Goal: Task Accomplishment & Management: Use online tool/utility

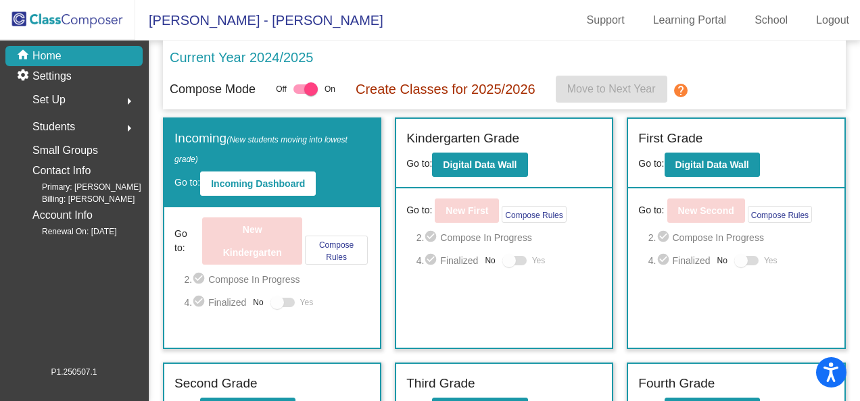
click at [433, 41] on div "Current Year 2024/2025 Compose Mode Off On Create Classes for 2025/2026 Move to…" at bounding box center [504, 75] width 683 height 69
click at [680, 160] on b "Digital Data Wall" at bounding box center [712, 165] width 74 height 11
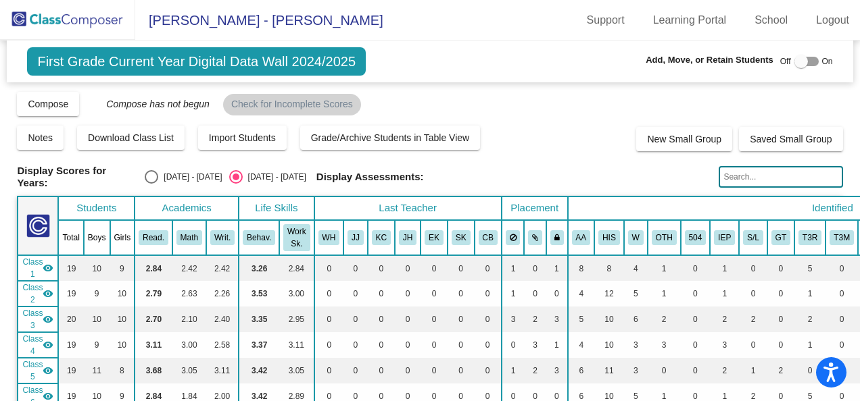
click at [97, 20] on img at bounding box center [67, 20] width 135 height 40
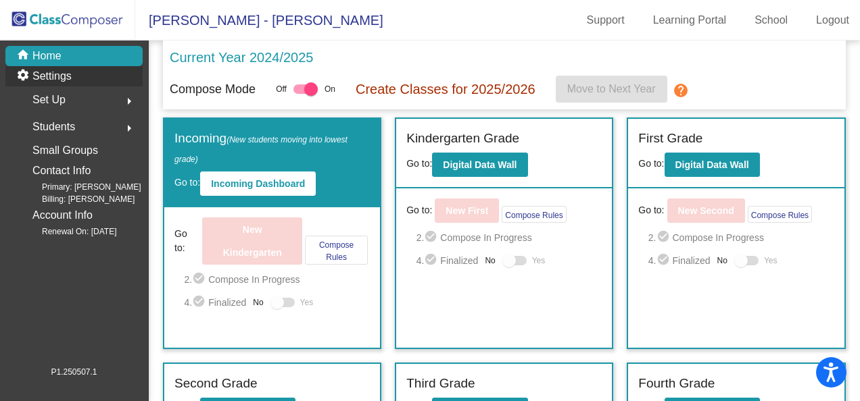
click at [77, 74] on div "settings Settings" at bounding box center [73, 76] width 137 height 20
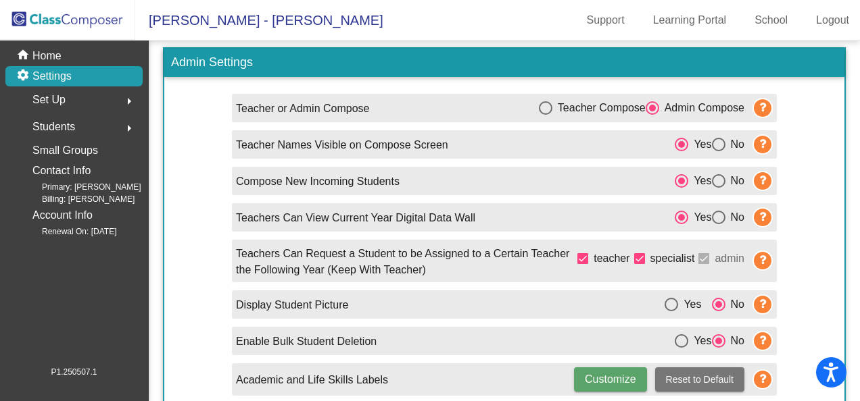
scroll to position [26, 0]
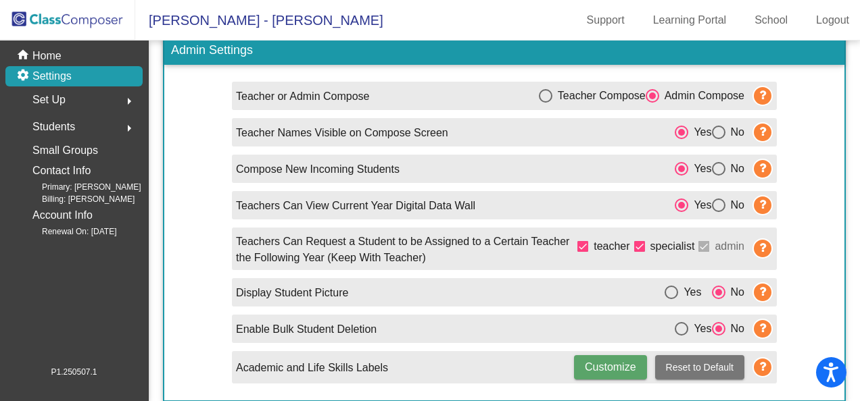
click at [123, 99] on mat-icon "arrow_right" at bounding box center [129, 101] width 16 height 16
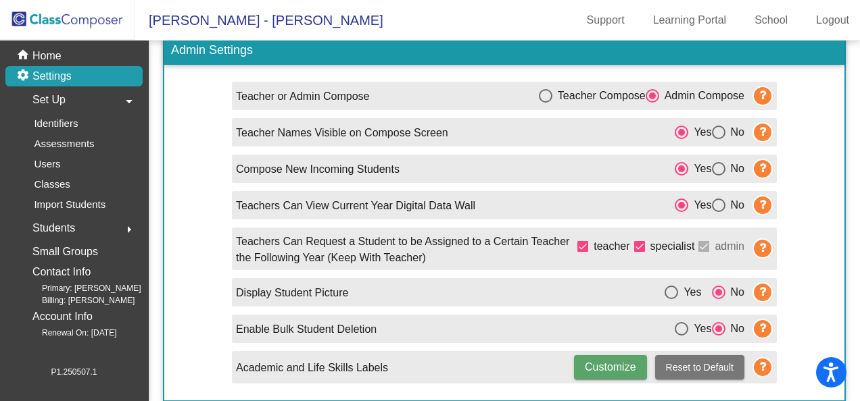
click at [67, 235] on span "Students" at bounding box center [53, 228] width 43 height 19
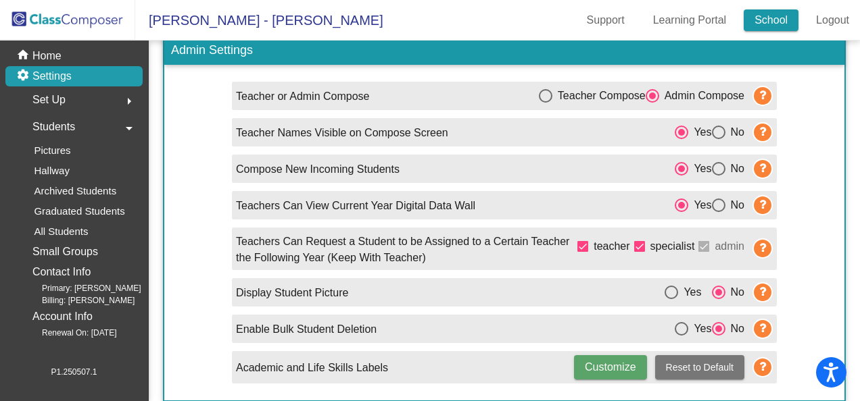
click at [776, 16] on link "School" at bounding box center [771, 20] width 55 height 22
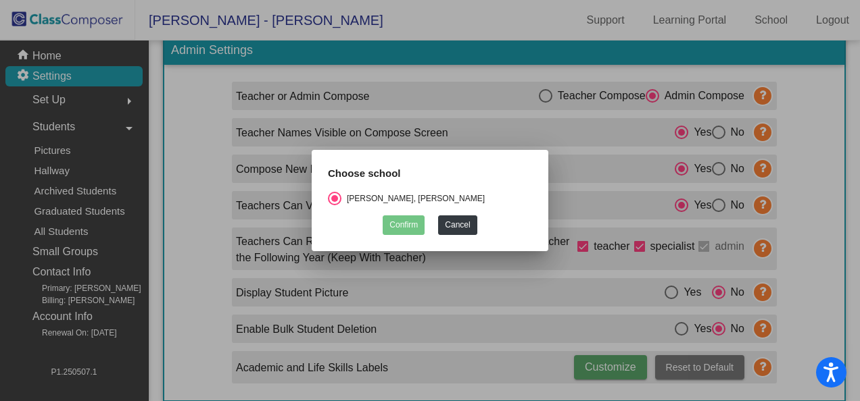
click at [468, 87] on div at bounding box center [430, 200] width 860 height 401
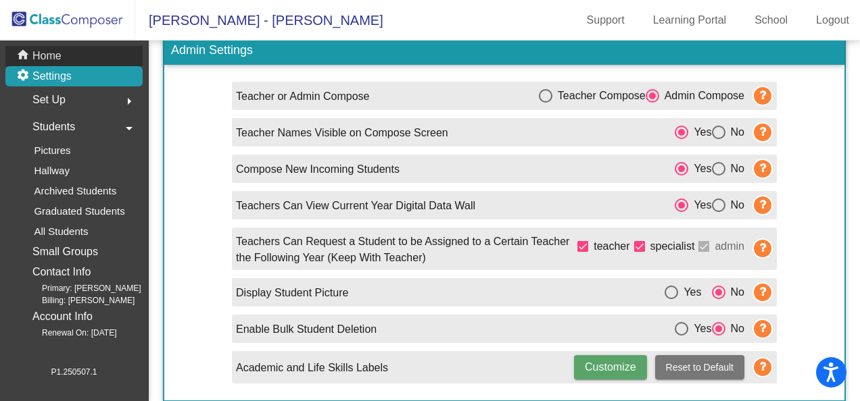
click at [57, 50] on p "Home" at bounding box center [46, 56] width 29 height 16
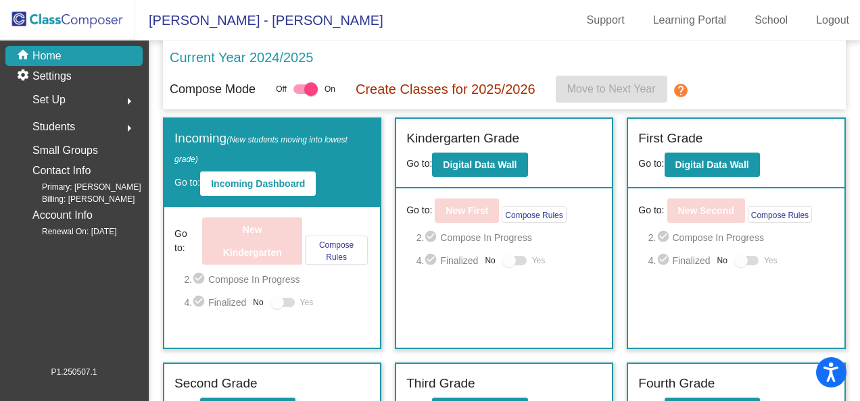
click at [222, 51] on p "Current Year 2024/2025" at bounding box center [241, 57] width 143 height 20
click at [401, 85] on p "Create Classes for 2025/2026" at bounding box center [446, 89] width 180 height 20
click at [504, 261] on div at bounding box center [509, 261] width 14 height 14
click at [737, 262] on div at bounding box center [741, 261] width 14 height 14
click at [308, 84] on div at bounding box center [311, 89] width 14 height 14
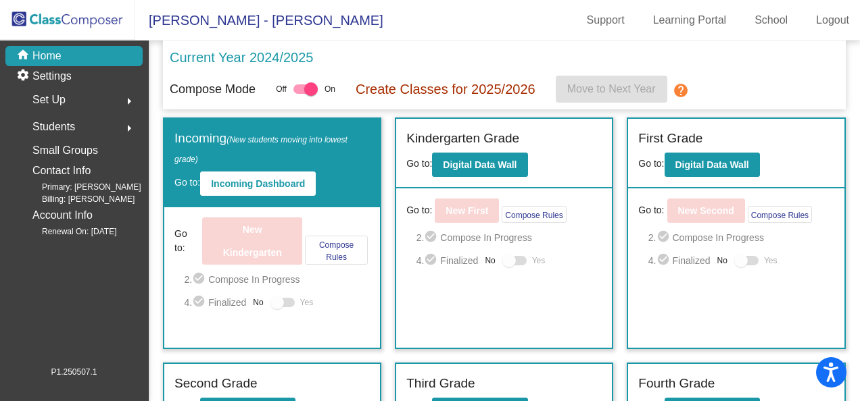
click at [300, 94] on input "checkbox" at bounding box center [299, 94] width 1 height 1
checkbox input "false"
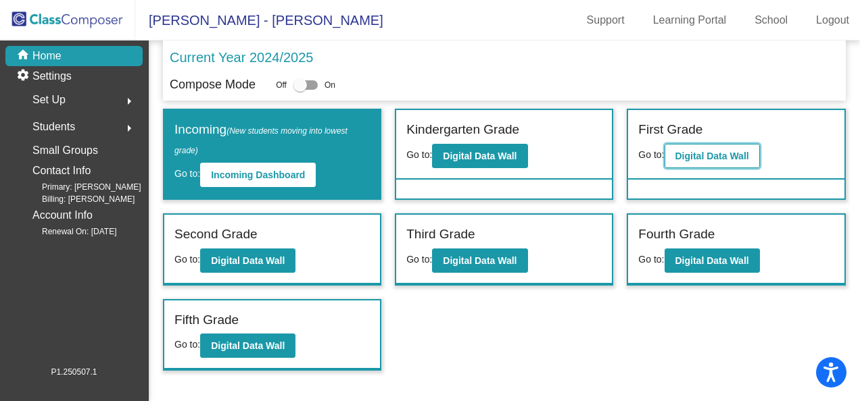
click at [720, 151] on b "Digital Data Wall" at bounding box center [712, 156] width 74 height 11
